Goal: Navigation & Orientation: Find specific page/section

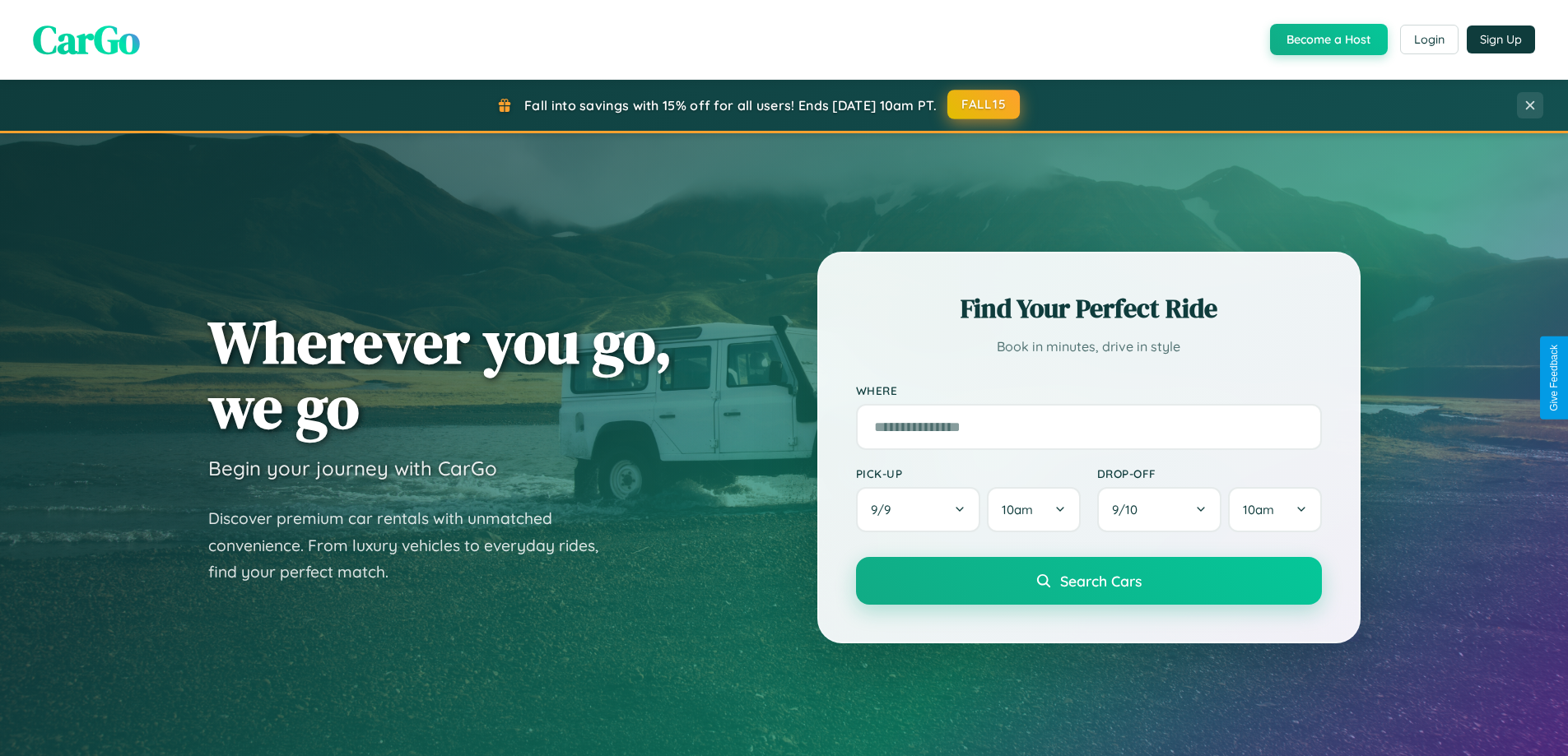
click at [985, 105] on button "FALL15" at bounding box center [984, 104] width 73 height 29
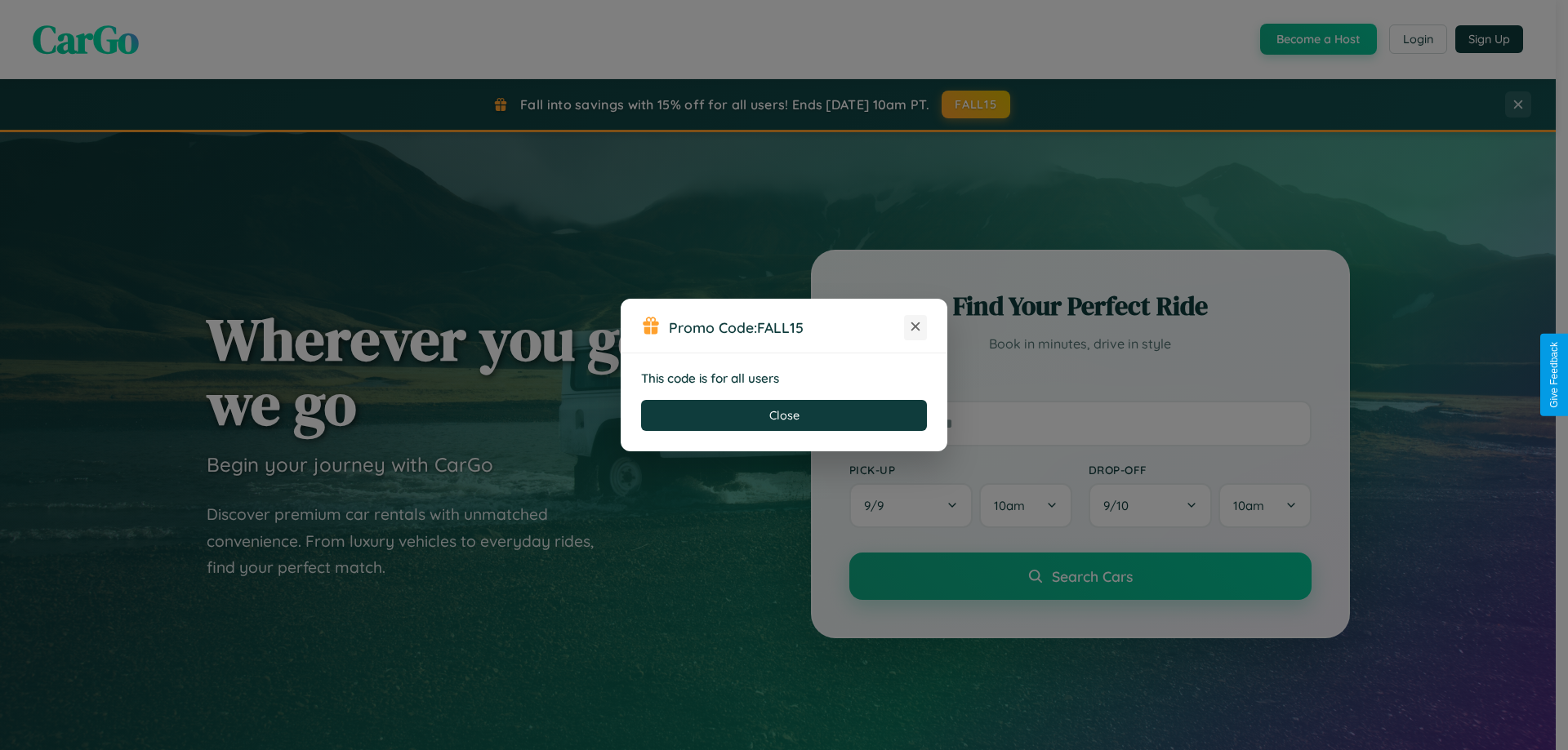
click at [915, 327] on icon at bounding box center [915, 326] width 16 height 16
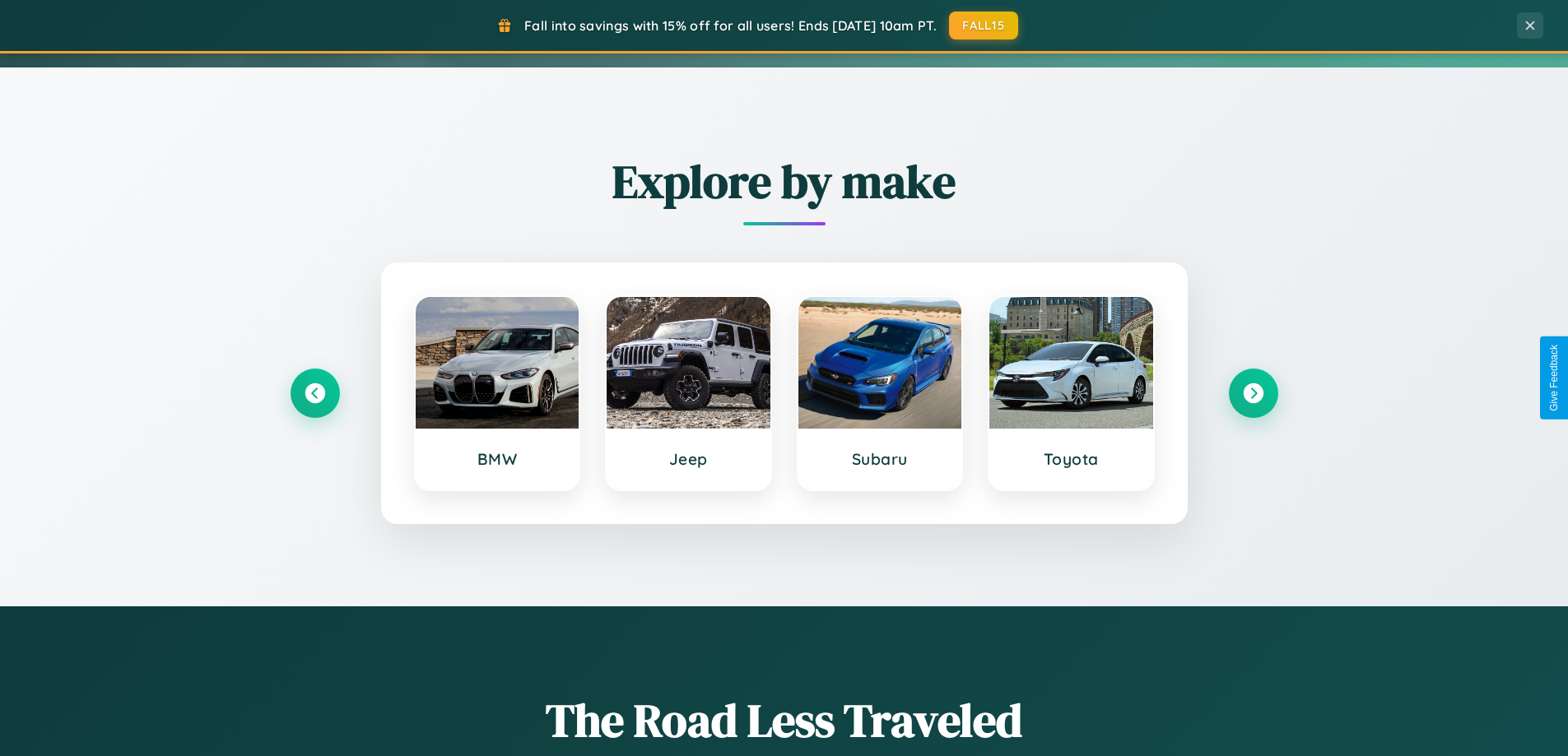
scroll to position [1133, 0]
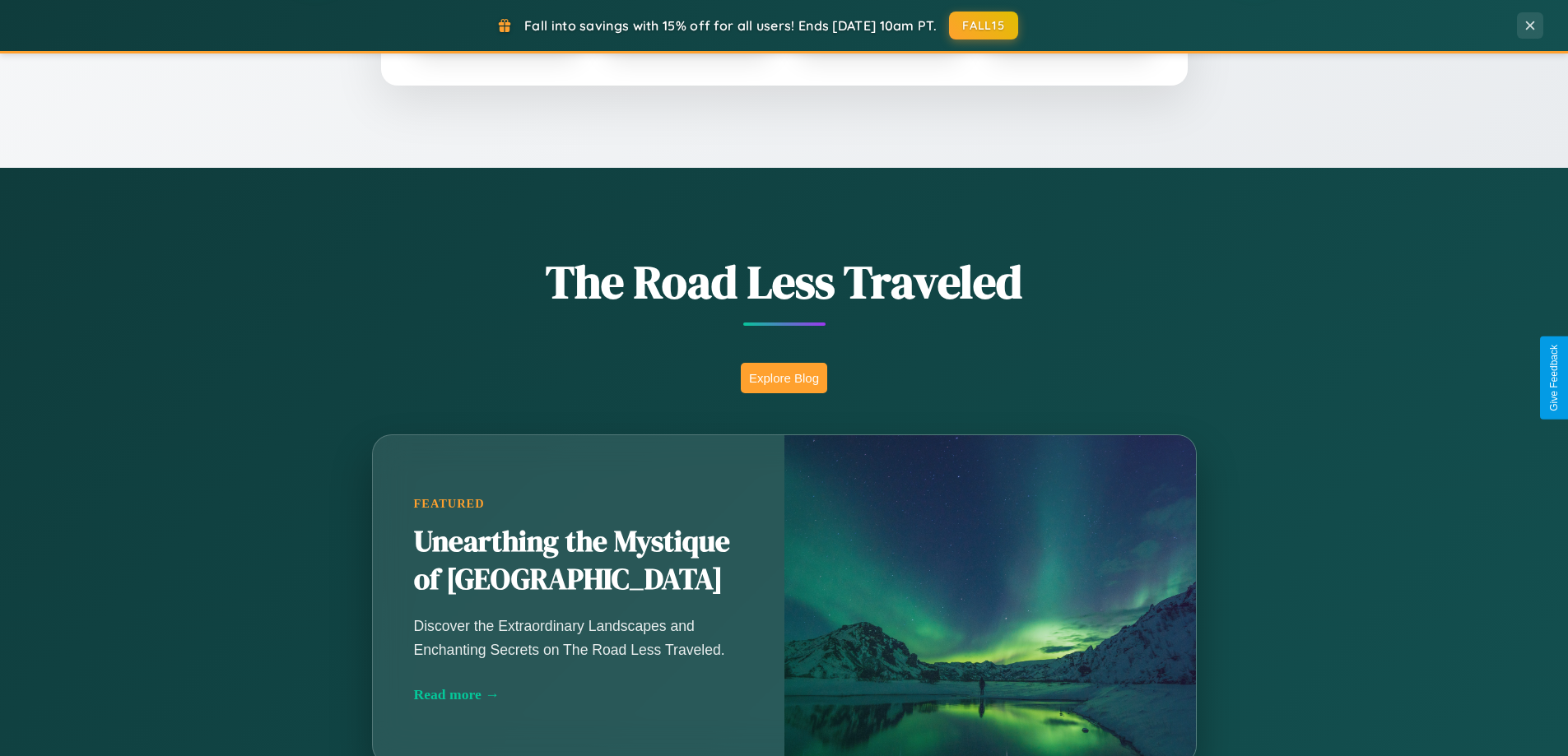
click at [784, 378] on button "Explore Blog" at bounding box center [784, 378] width 86 height 30
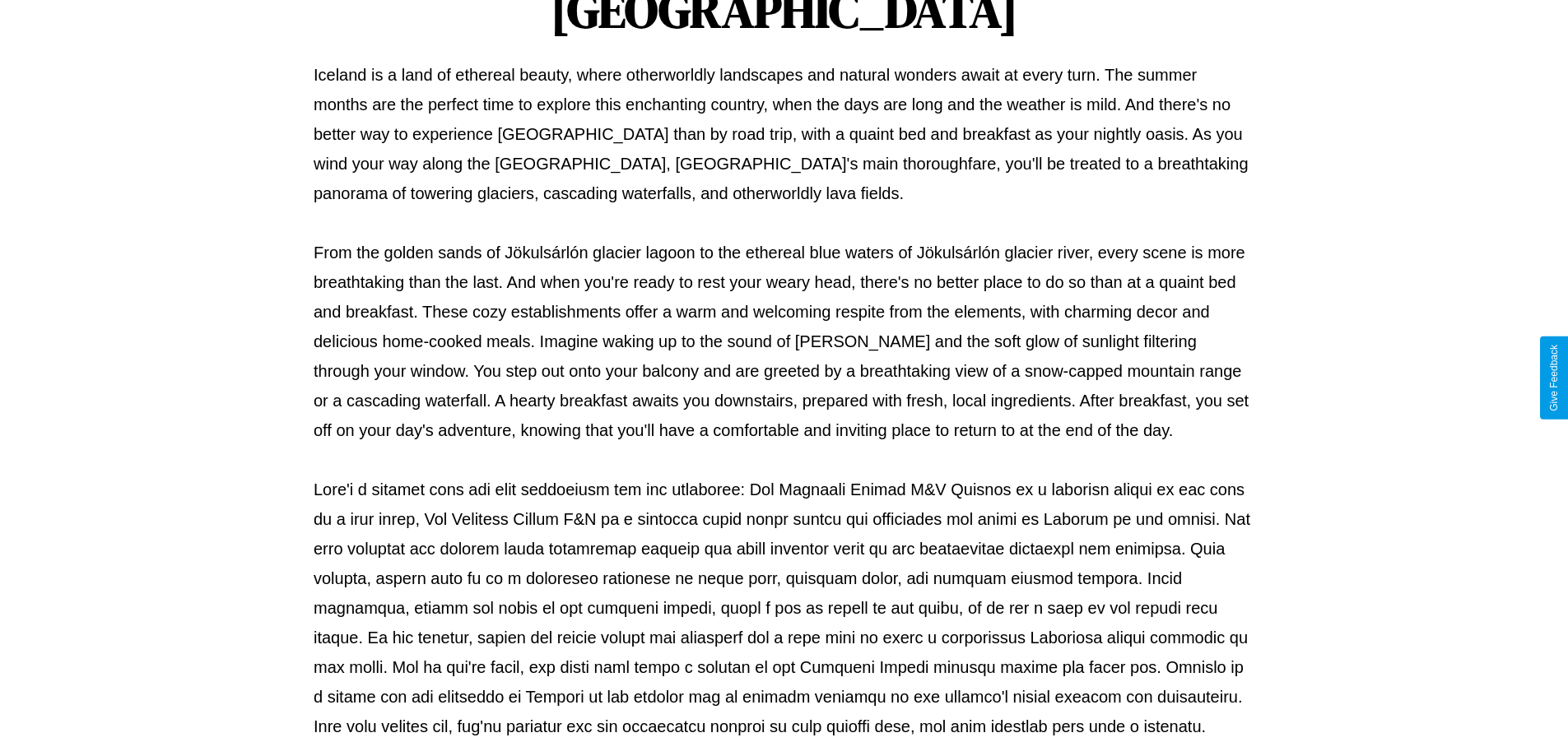
scroll to position [533, 0]
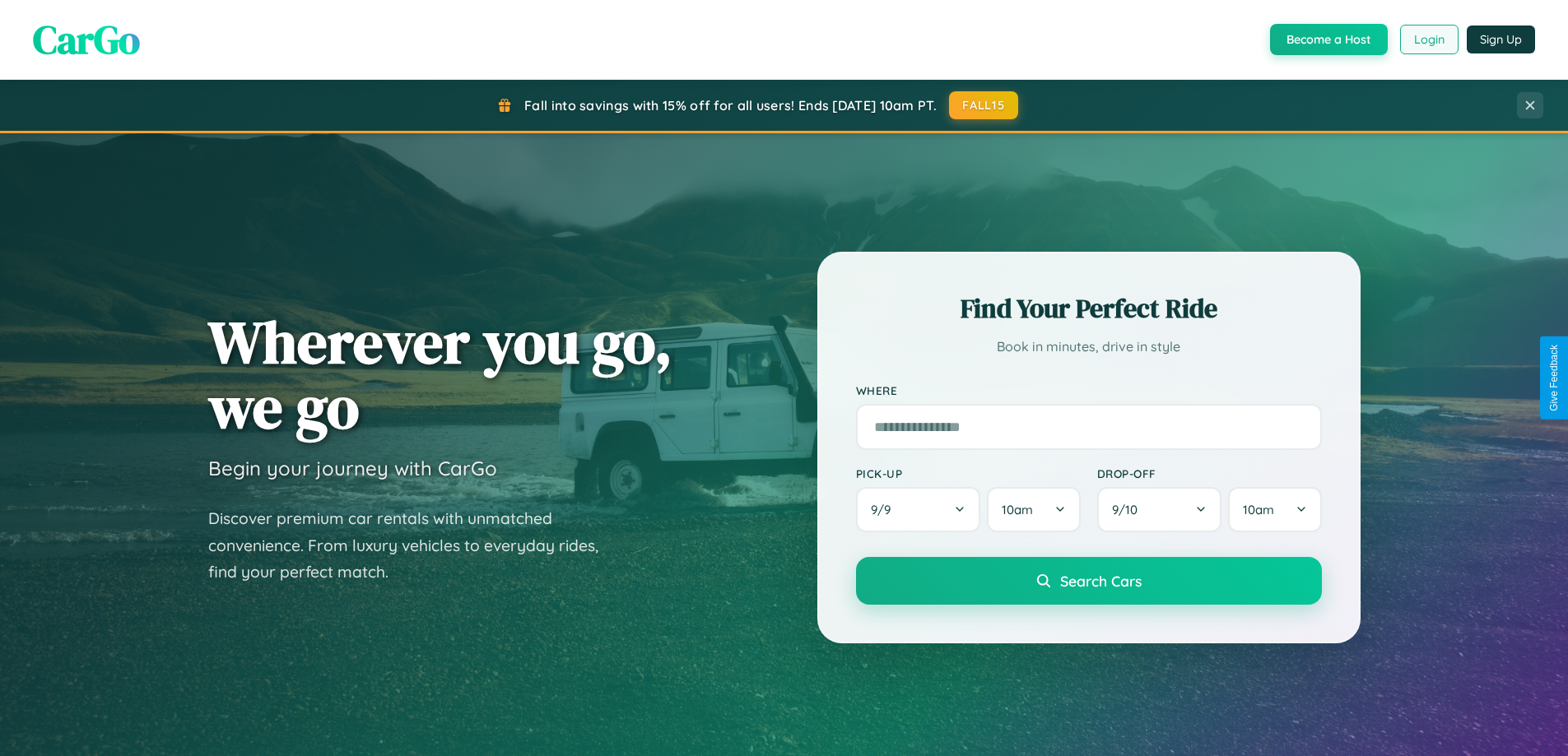
click at [1428, 40] on button "Login" at bounding box center [1430, 39] width 59 height 29
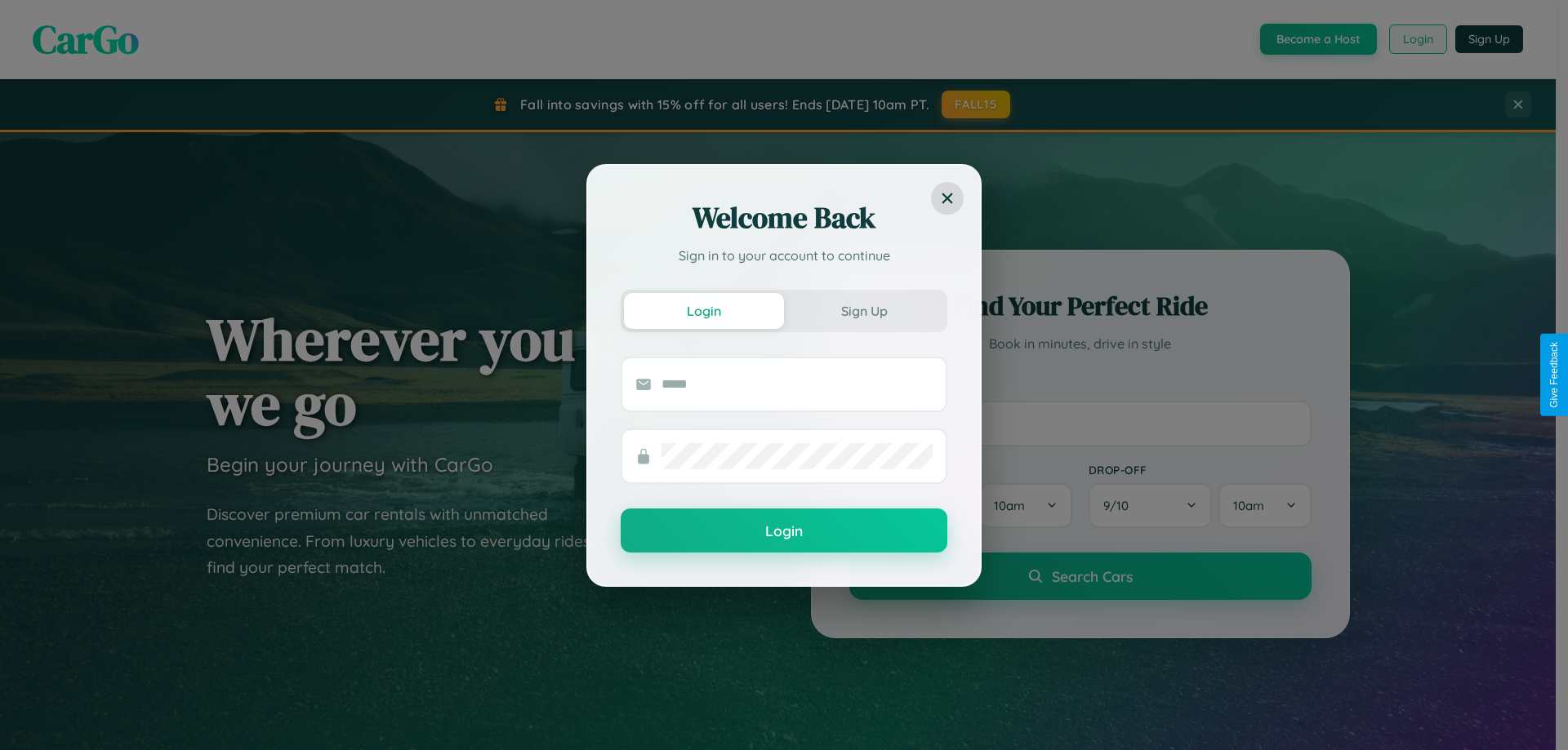
scroll to position [704, 0]
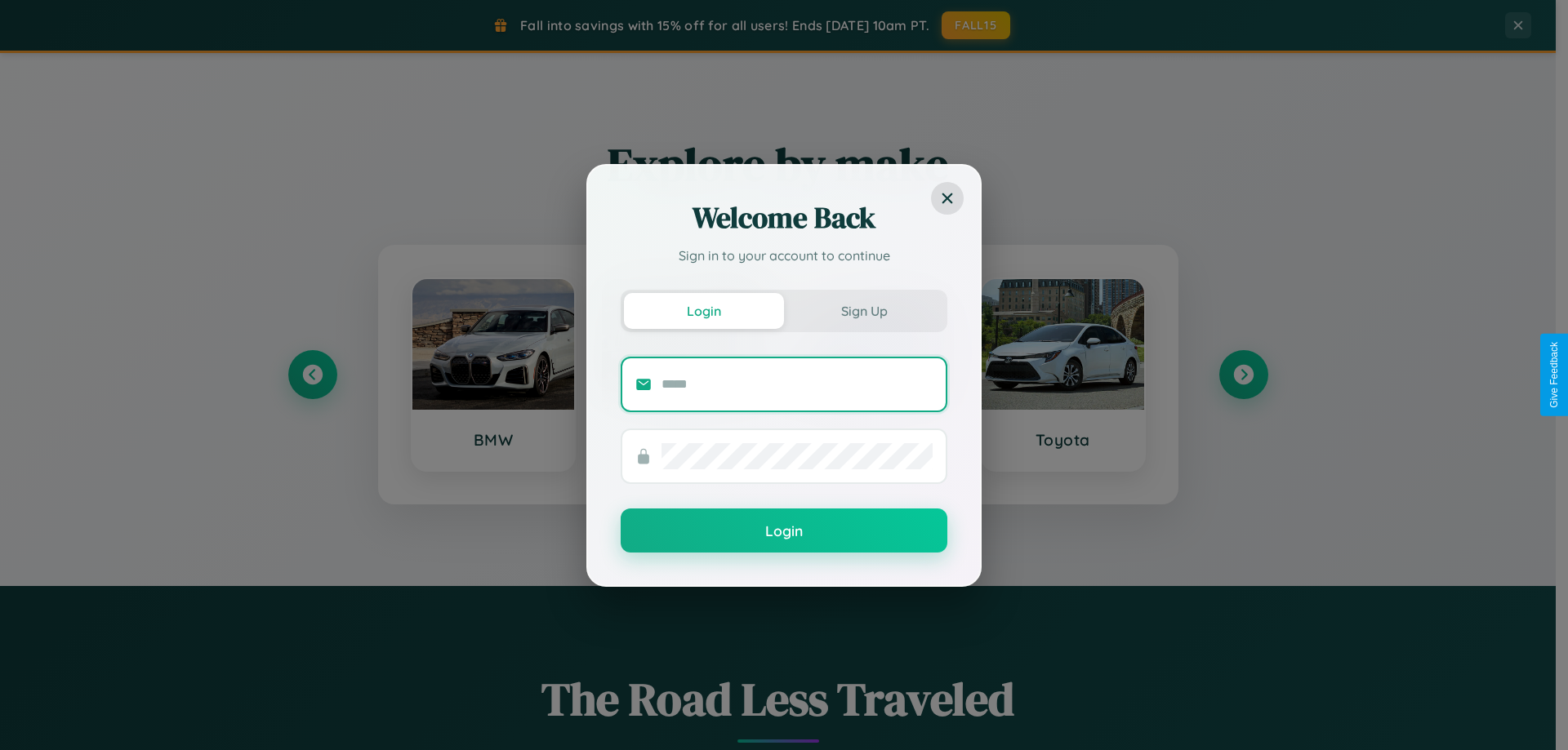
click at [683, 375] on input "text" at bounding box center [797, 384] width 271 height 26
